Goal: Information Seeking & Learning: Learn about a topic

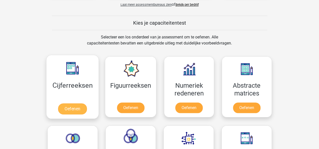
scroll to position [176, 0]
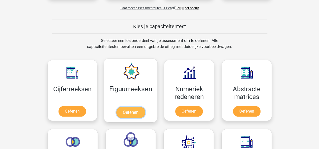
click at [130, 110] on link "Oefenen" at bounding box center [130, 112] width 29 height 11
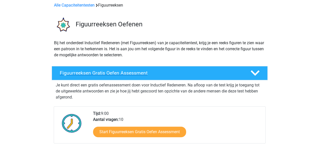
scroll to position [50, 0]
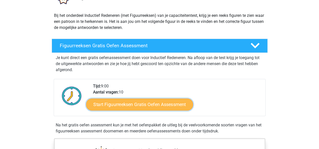
click at [129, 104] on link "Start Figuurreeksen Gratis Oefen Assessment" at bounding box center [139, 104] width 107 height 12
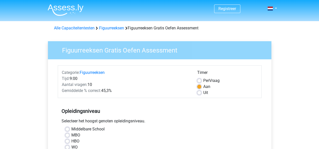
scroll to position [25, 0]
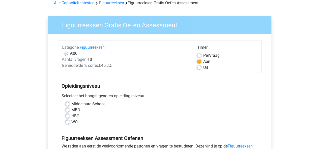
click at [71, 116] on label "HBO" at bounding box center [75, 116] width 8 height 6
click at [67, 116] on input "HBO" at bounding box center [67, 115] width 4 height 5
radio input "true"
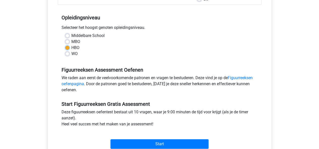
scroll to position [101, 0]
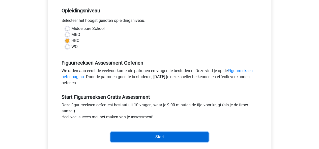
click at [151, 136] on input "Start" at bounding box center [159, 137] width 98 height 10
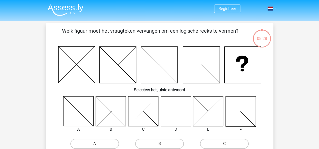
click at [158, 75] on icon at bounding box center [159, 65] width 37 height 37
click at [158, 71] on icon at bounding box center [159, 65] width 37 height 37
click at [162, 70] on icon at bounding box center [159, 65] width 37 height 37
click at [113, 117] on icon at bounding box center [111, 111] width 30 height 30
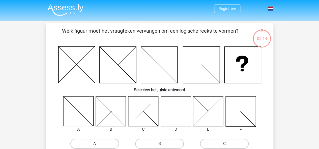
click at [113, 117] on icon at bounding box center [111, 111] width 30 height 30
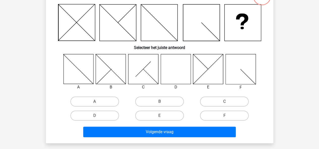
scroll to position [50, 0]
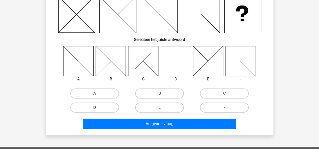
click at [163, 93] on label "B" at bounding box center [159, 94] width 49 height 10
click at [162, 94] on input "B" at bounding box center [160, 95] width 3 height 3
radio input "true"
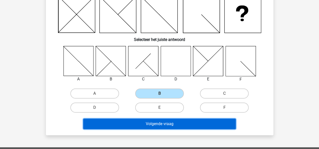
click at [164, 125] on button "Volgende vraag" at bounding box center [159, 124] width 152 height 11
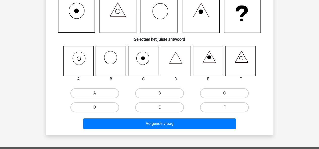
scroll to position [23, 0]
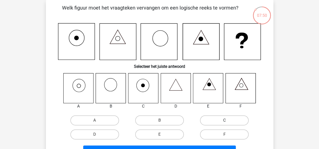
click at [211, 119] on label "C" at bounding box center [224, 121] width 49 height 10
click at [224, 121] on input "C" at bounding box center [225, 122] width 3 height 3
radio input "true"
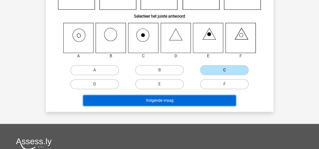
click at [178, 101] on button "Volgende vraag" at bounding box center [159, 100] width 152 height 11
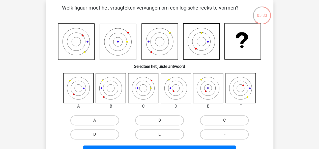
click at [152, 119] on label "B" at bounding box center [159, 121] width 49 height 10
click at [159, 121] on input "B" at bounding box center [160, 122] width 3 height 3
radio input "true"
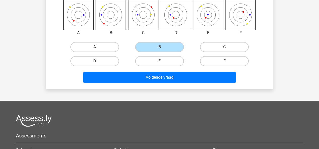
scroll to position [99, 0]
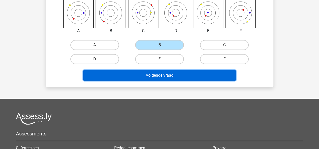
click at [148, 75] on button "Volgende vraag" at bounding box center [159, 75] width 152 height 11
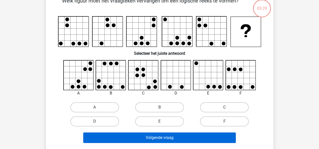
scroll to position [23, 0]
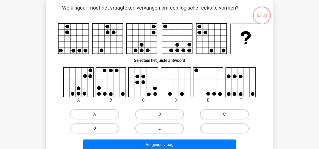
click at [158, 127] on label "E" at bounding box center [159, 129] width 49 height 10
click at [159, 129] on input "E" at bounding box center [160, 130] width 3 height 3
radio input "true"
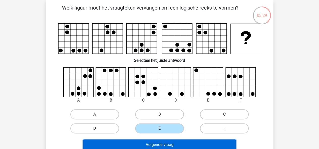
click at [157, 142] on button "Volgende vraag" at bounding box center [159, 145] width 152 height 11
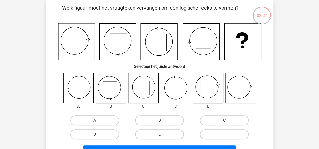
click at [238, 134] on label "F" at bounding box center [224, 135] width 49 height 10
click at [227, 135] on input "F" at bounding box center [225, 136] width 3 height 3
radio input "true"
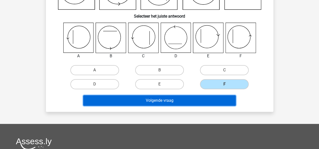
click at [191, 100] on button "Volgende vraag" at bounding box center [159, 100] width 152 height 11
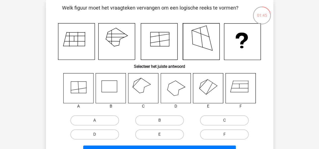
click at [169, 135] on label "E" at bounding box center [159, 135] width 49 height 10
click at [162, 135] on input "E" at bounding box center [160, 136] width 3 height 3
radio input "true"
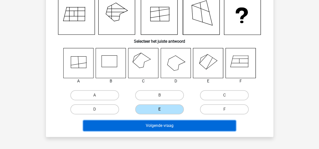
click at [176, 124] on button "Volgende vraag" at bounding box center [159, 126] width 152 height 11
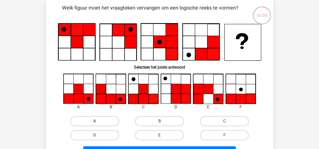
click at [92, 118] on label "A" at bounding box center [94, 121] width 49 height 10
click at [94, 121] on input "A" at bounding box center [95, 122] width 3 height 3
radio input "true"
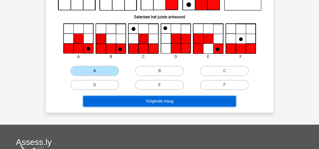
click at [129, 101] on button "Volgende vraag" at bounding box center [159, 101] width 152 height 11
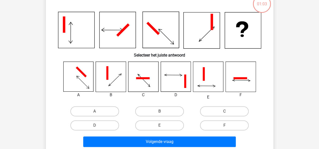
scroll to position [23, 0]
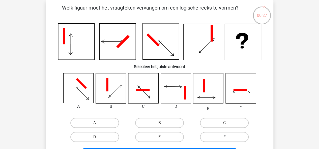
click at [232, 138] on label "F" at bounding box center [224, 137] width 49 height 10
click at [227, 138] on input "F" at bounding box center [225, 138] width 3 height 3
radio input "true"
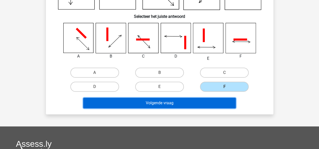
click at [203, 101] on button "Volgende vraag" at bounding box center [159, 103] width 152 height 11
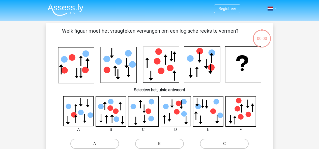
scroll to position [23, 0]
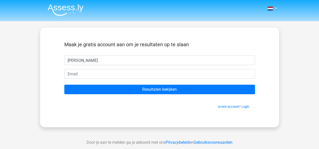
type input "[PERSON_NAME]"
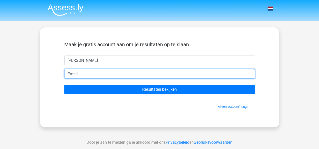
click at [84, 74] on input "email" at bounding box center [159, 74] width 190 height 10
type input "[EMAIL_ADDRESS][DOMAIN_NAME]"
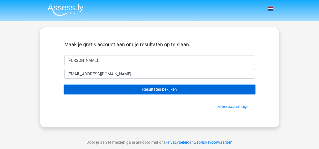
click at [135, 89] on input "Resultaten bekijken" at bounding box center [159, 90] width 190 height 10
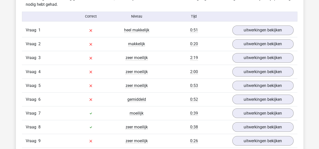
scroll to position [403, 0]
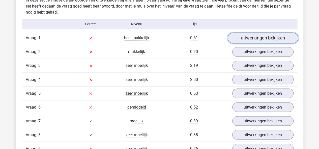
click at [253, 37] on link "uitwerkingen bekijken" at bounding box center [262, 38] width 70 height 11
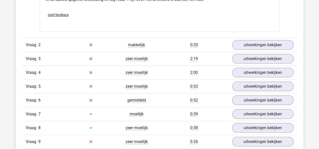
scroll to position [705, 0]
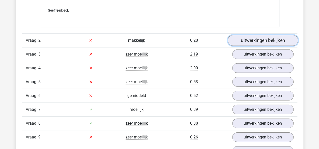
click at [248, 40] on link "uitwerkingen bekijken" at bounding box center [262, 40] width 70 height 11
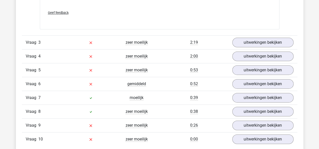
scroll to position [1032, 0]
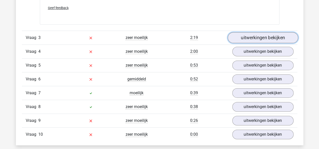
click at [271, 35] on link "uitwerkingen bekijken" at bounding box center [262, 37] width 70 height 11
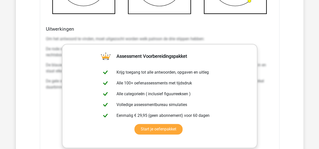
scroll to position [1309, 0]
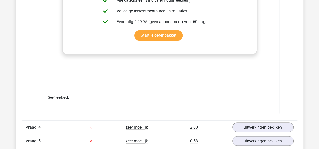
scroll to position [1385, 0]
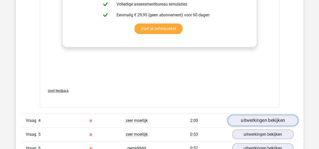
click at [251, 118] on link "uitwerkingen bekijken" at bounding box center [262, 120] width 70 height 11
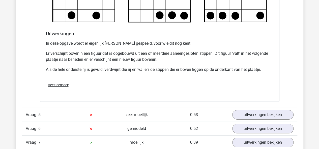
scroll to position [1712, 0]
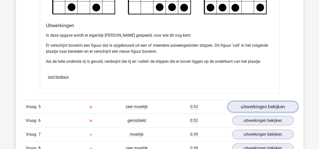
click at [254, 104] on link "uitwerkingen bekijken" at bounding box center [262, 107] width 70 height 11
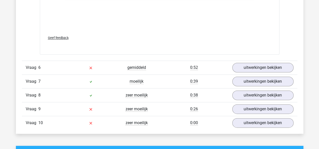
scroll to position [2191, 0]
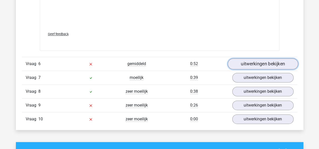
click at [256, 59] on link "uitwerkingen bekijken" at bounding box center [262, 63] width 70 height 11
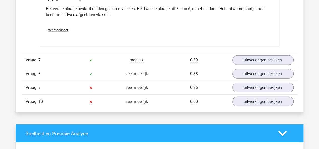
scroll to position [2518, 0]
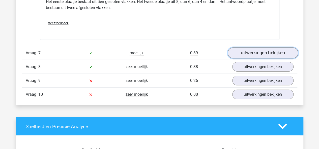
click at [243, 52] on link "uitwerkingen bekijken" at bounding box center [262, 53] width 70 height 11
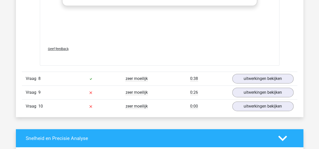
scroll to position [2946, 0]
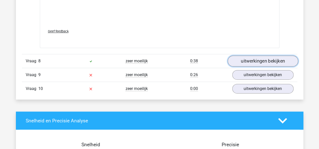
click at [251, 59] on link "uitwerkingen bekijken" at bounding box center [262, 61] width 70 height 11
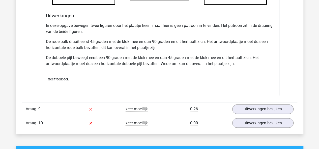
scroll to position [3223, 0]
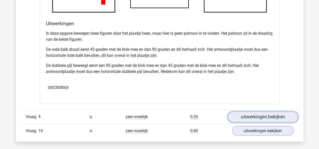
click at [254, 113] on link "uitwerkingen bekijken" at bounding box center [262, 117] width 70 height 11
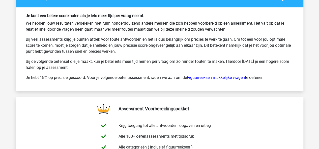
scroll to position [4004, 0]
